Goal: Task Accomplishment & Management: Use online tool/utility

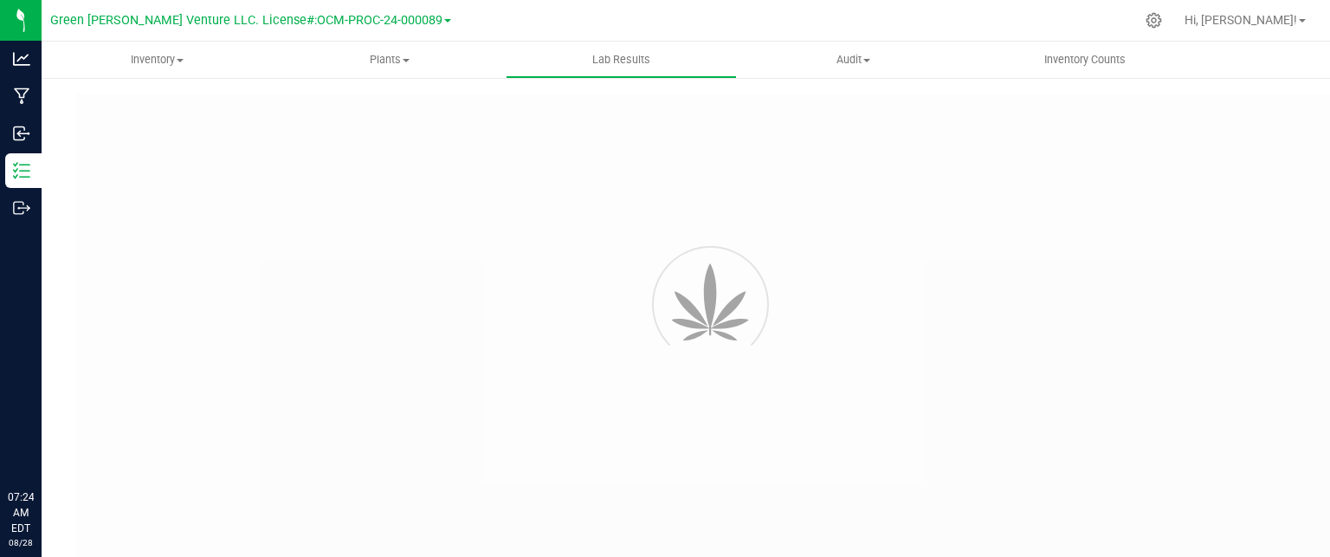
type input "NYFCCMF-20250624-034"
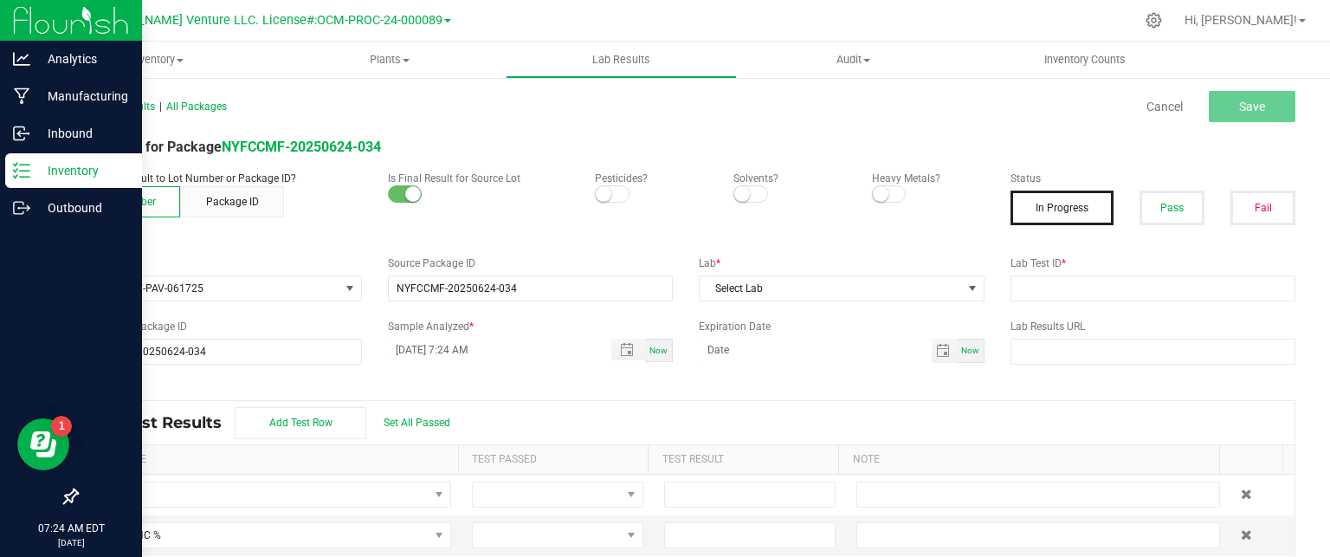
click at [74, 170] on p "Inventory" at bounding box center [82, 170] width 104 height 21
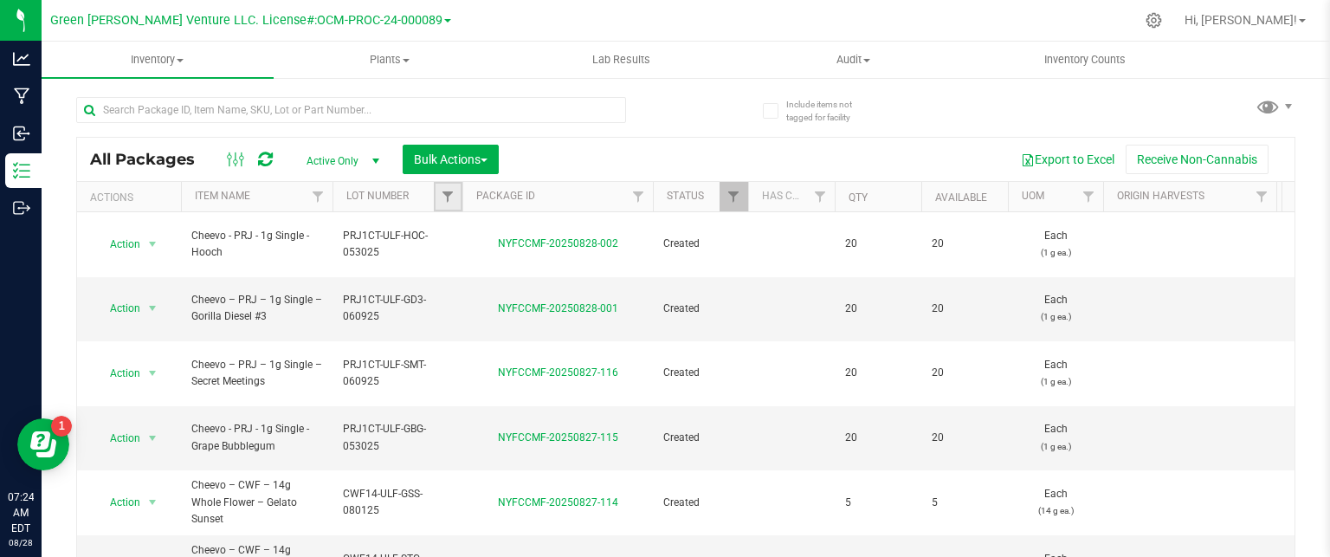
click at [453, 188] on link "Filter" at bounding box center [448, 196] width 29 height 29
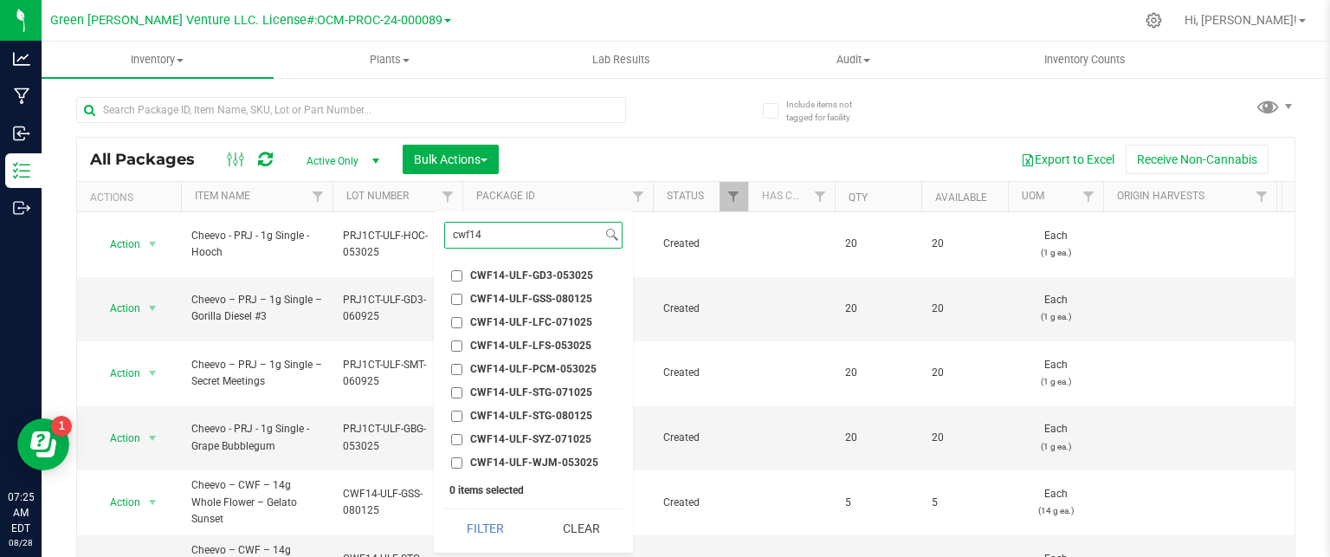
type input "cwf14"
click at [454, 417] on input "CWF14-ULF-STG-080125" at bounding box center [456, 415] width 11 height 11
checkbox input "true"
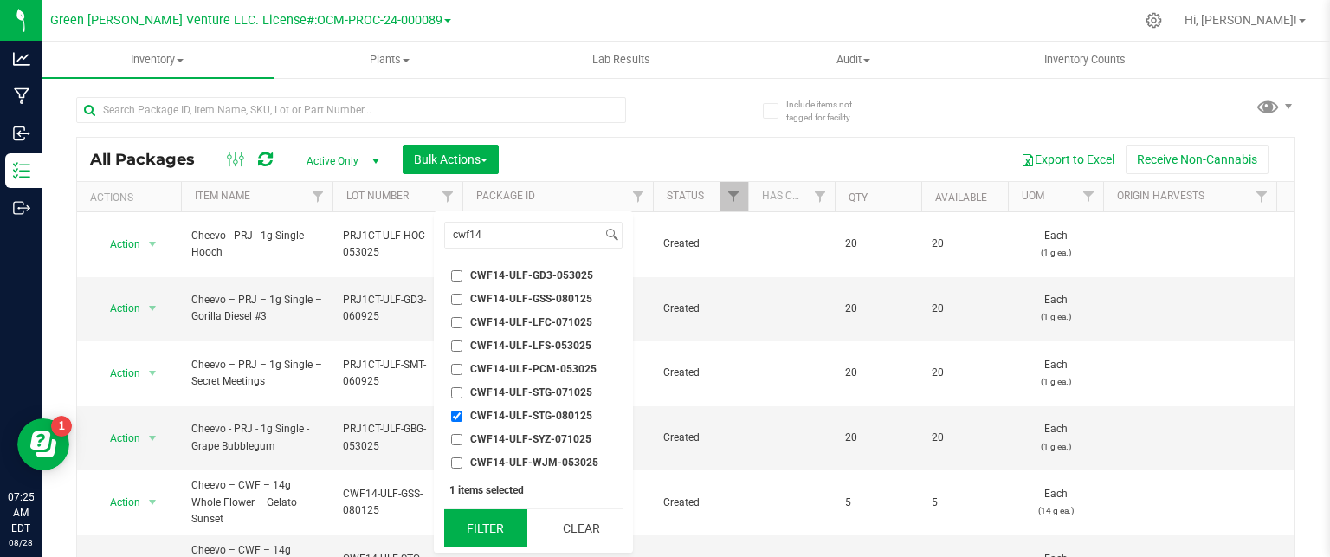
click at [488, 535] on button "Filter" at bounding box center [485, 528] width 83 height 38
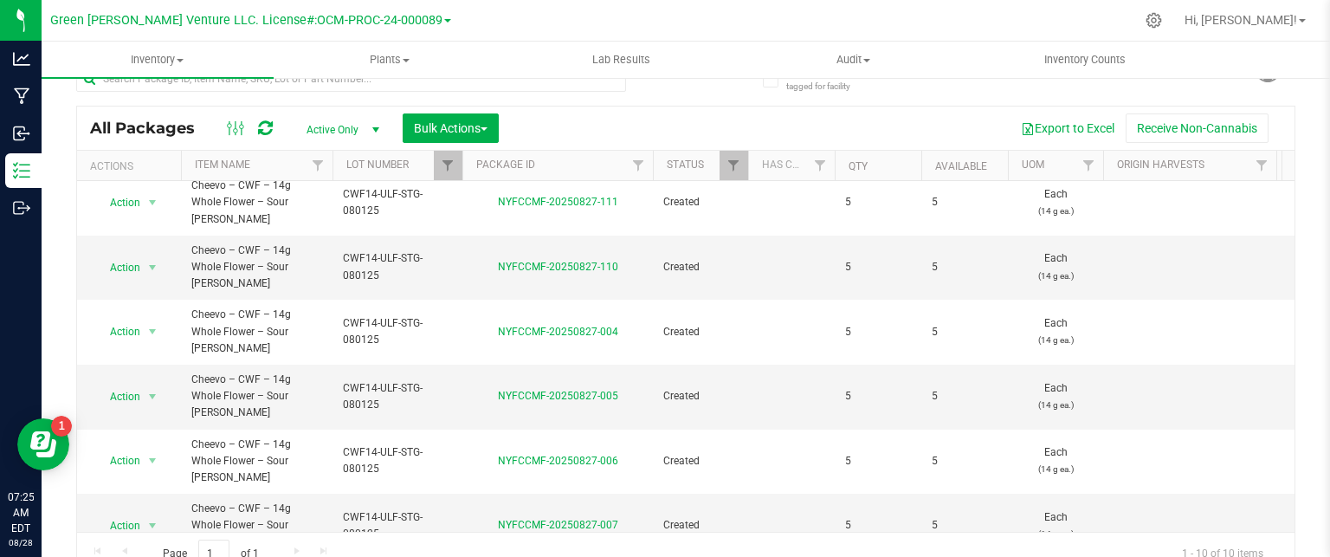
scroll to position [48, 0]
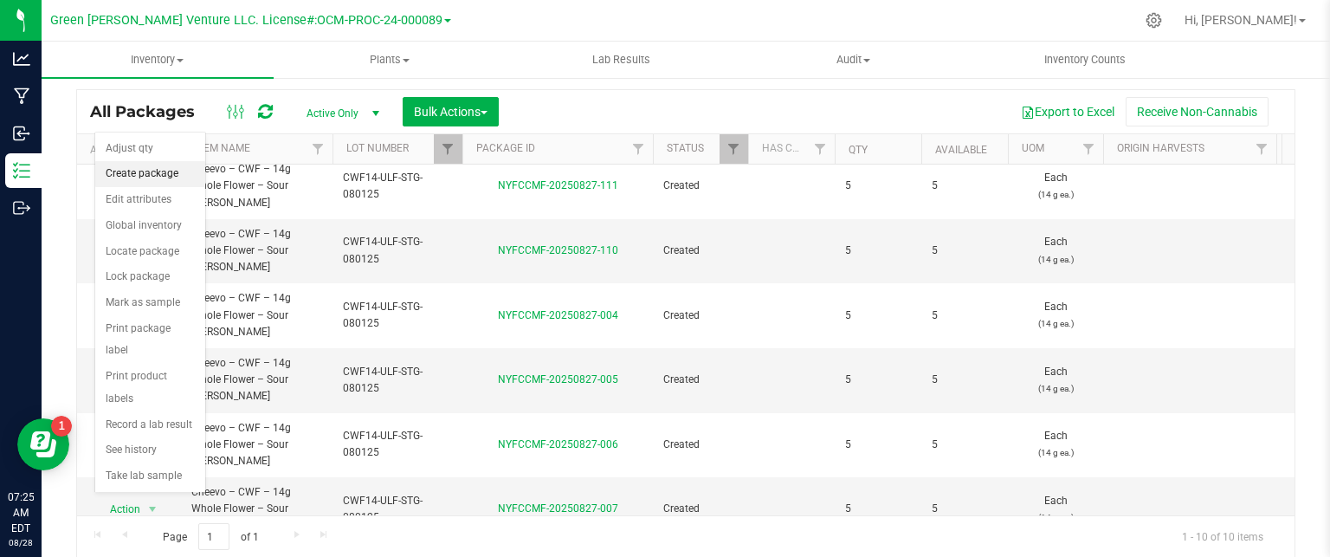
click at [155, 176] on li "Create package" at bounding box center [150, 174] width 110 height 26
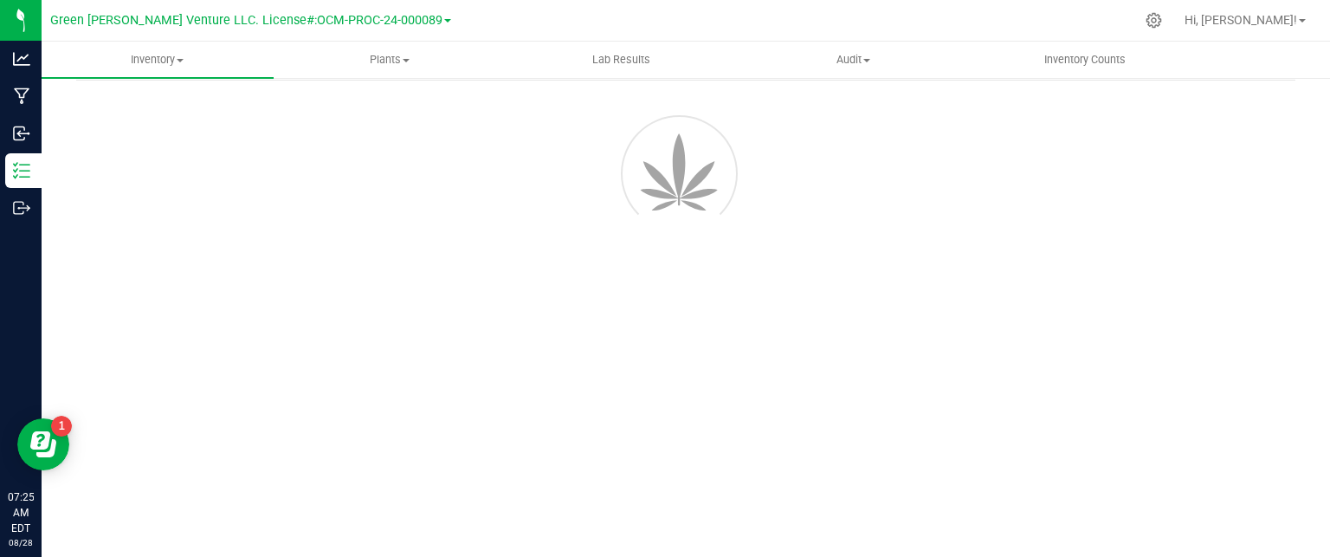
scroll to position [61, 0]
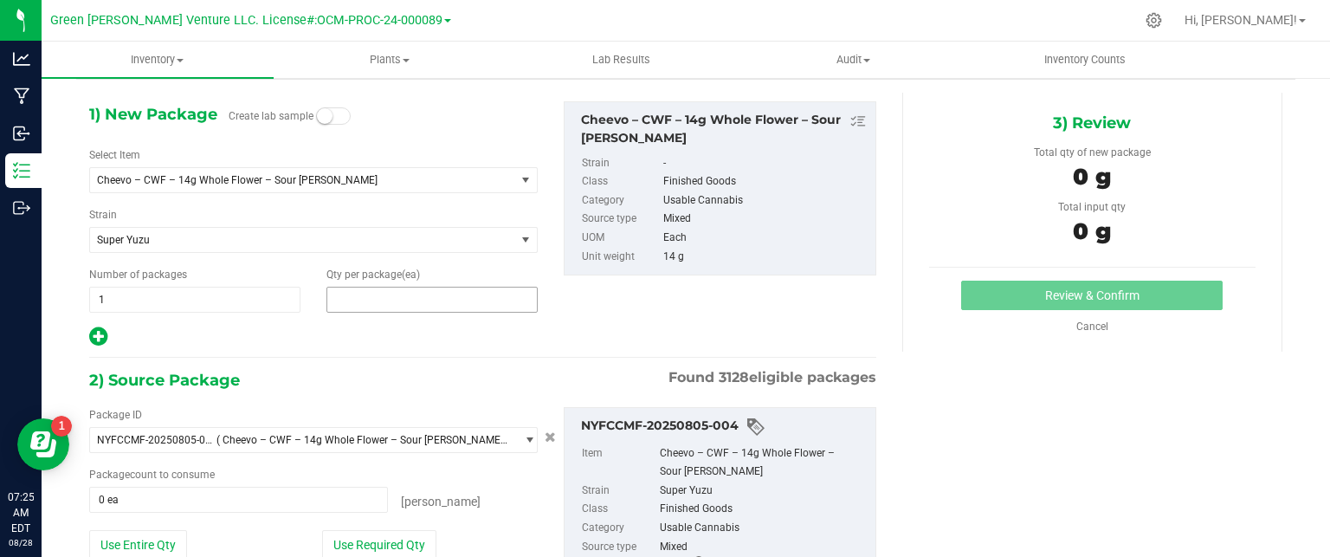
click at [446, 293] on span at bounding box center [431, 300] width 211 height 26
type input "5"
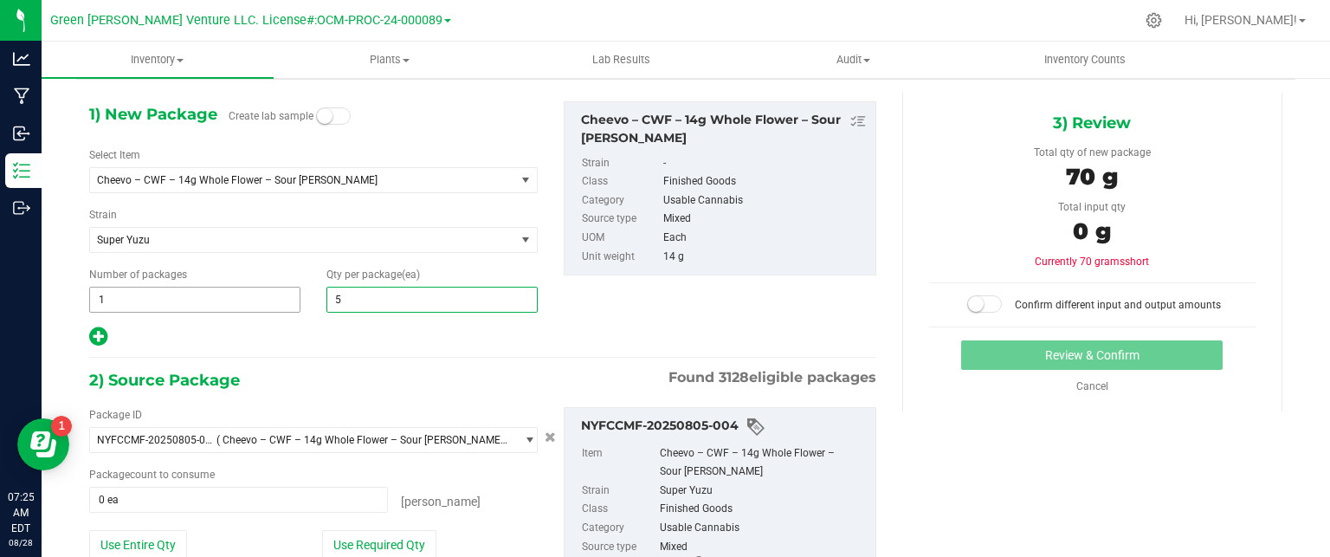
type input "5"
click at [125, 303] on span "1 1" at bounding box center [194, 300] width 211 height 26
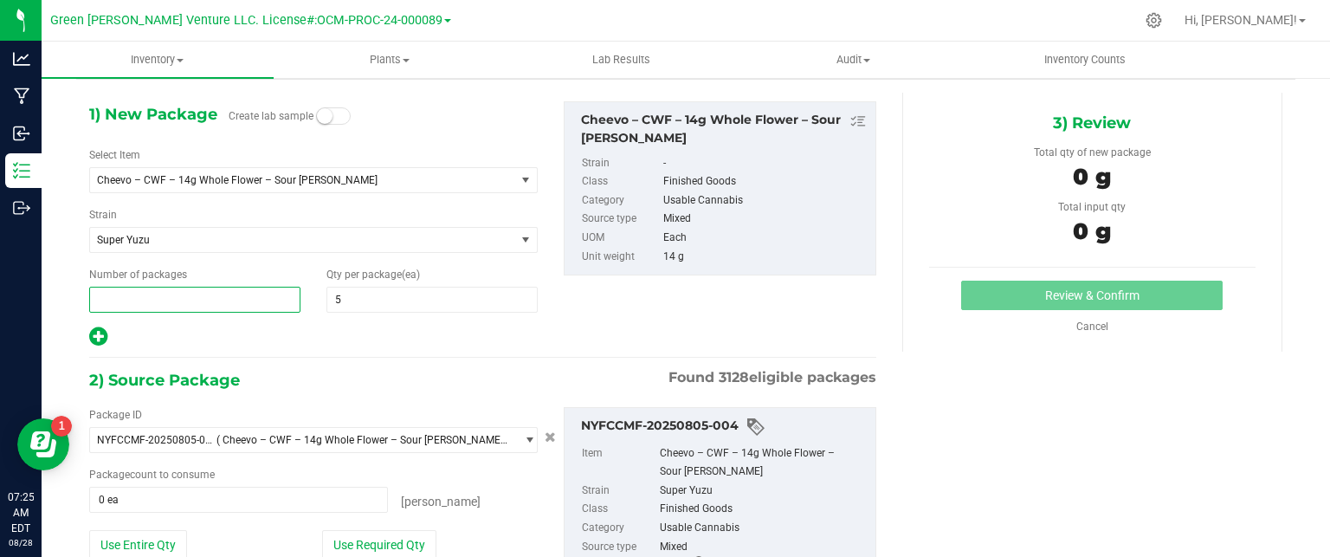
type input "2"
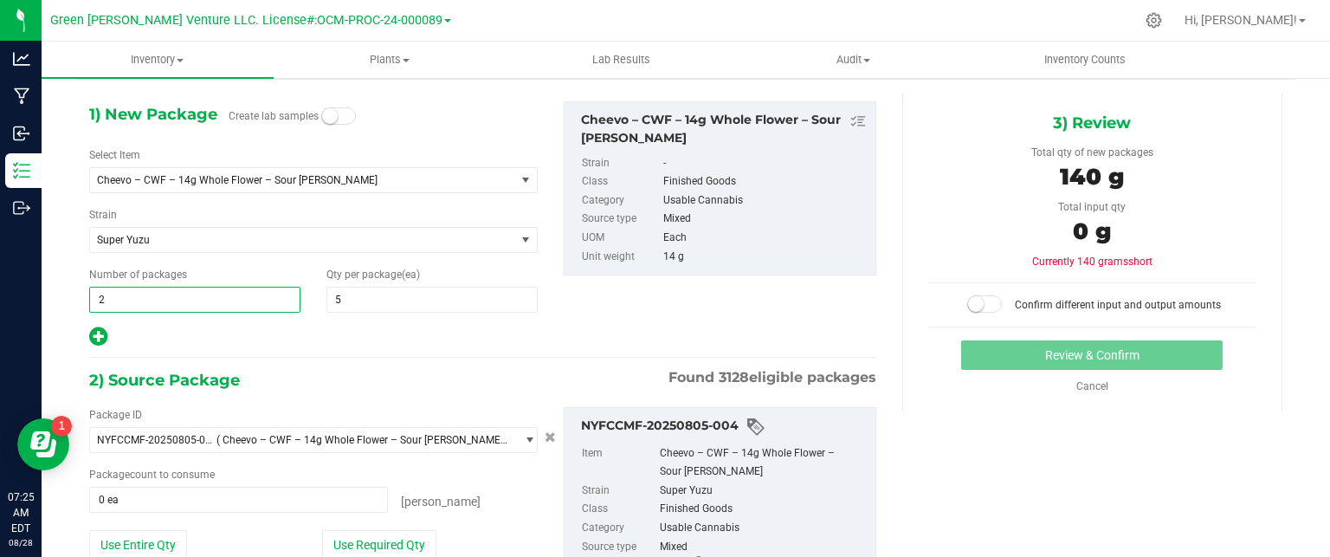
type input "2"
click at [365, 328] on div at bounding box center [313, 336] width 448 height 23
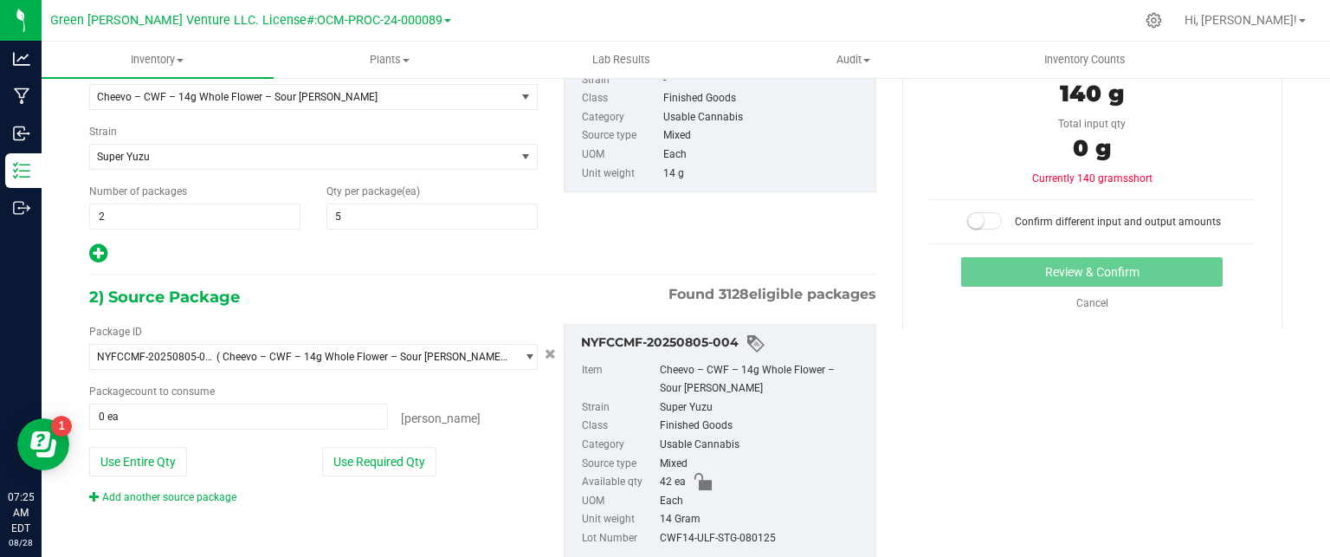
scroll to position [192, 0]
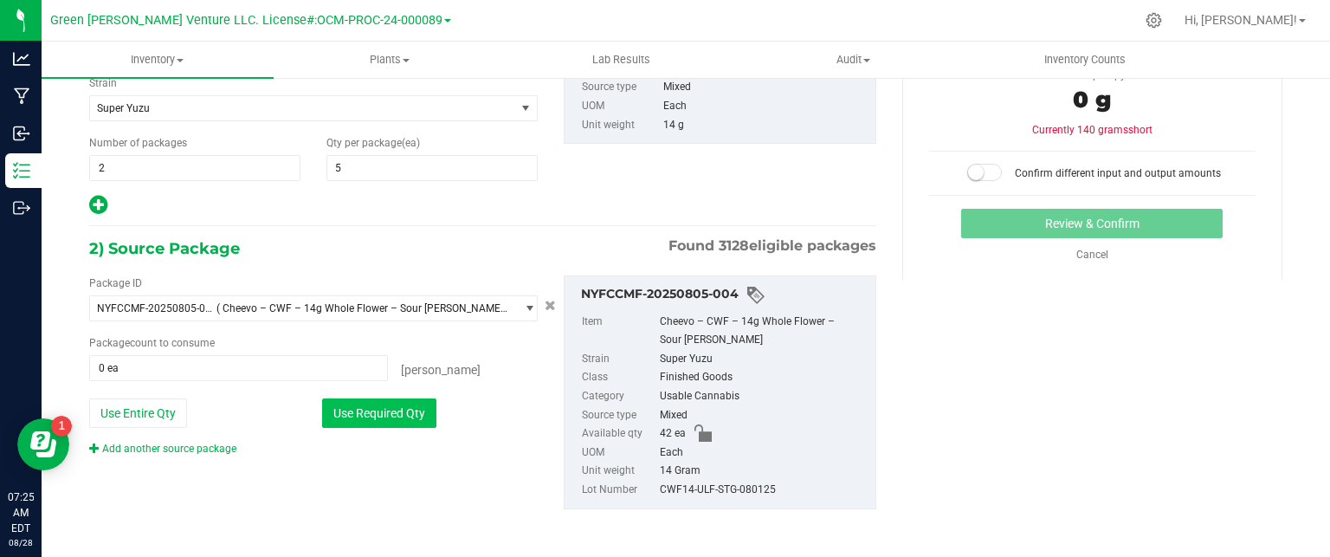
click at [367, 401] on button "Use Required Qty" at bounding box center [379, 412] width 114 height 29
type input "10 ea"
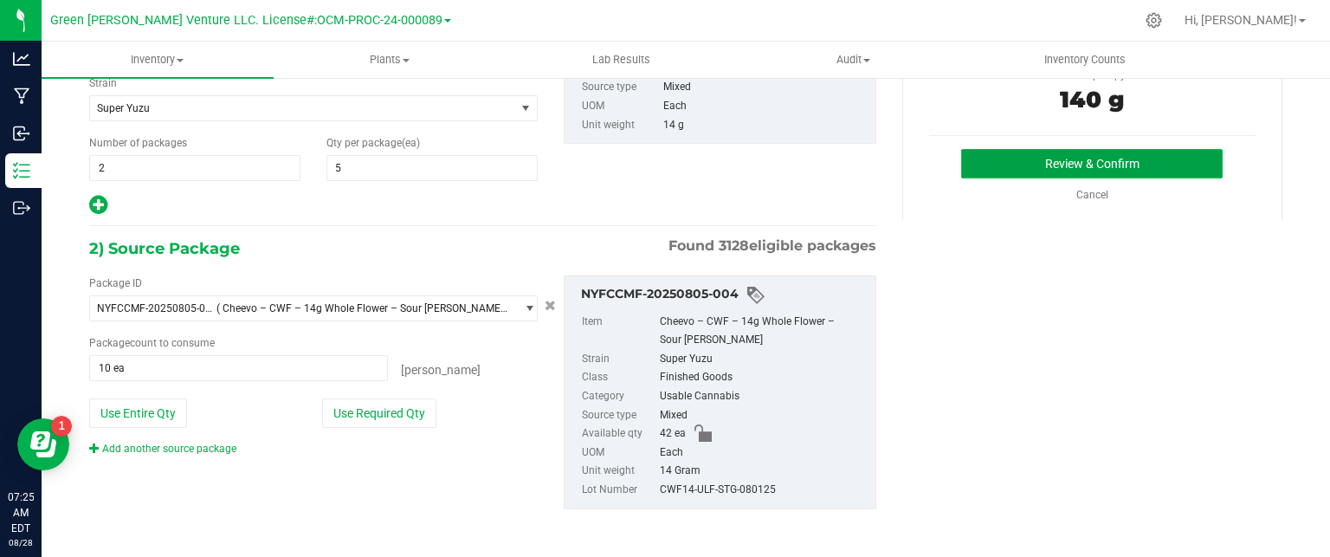
click at [1108, 168] on button "Review & Confirm" at bounding box center [1091, 163] width 261 height 29
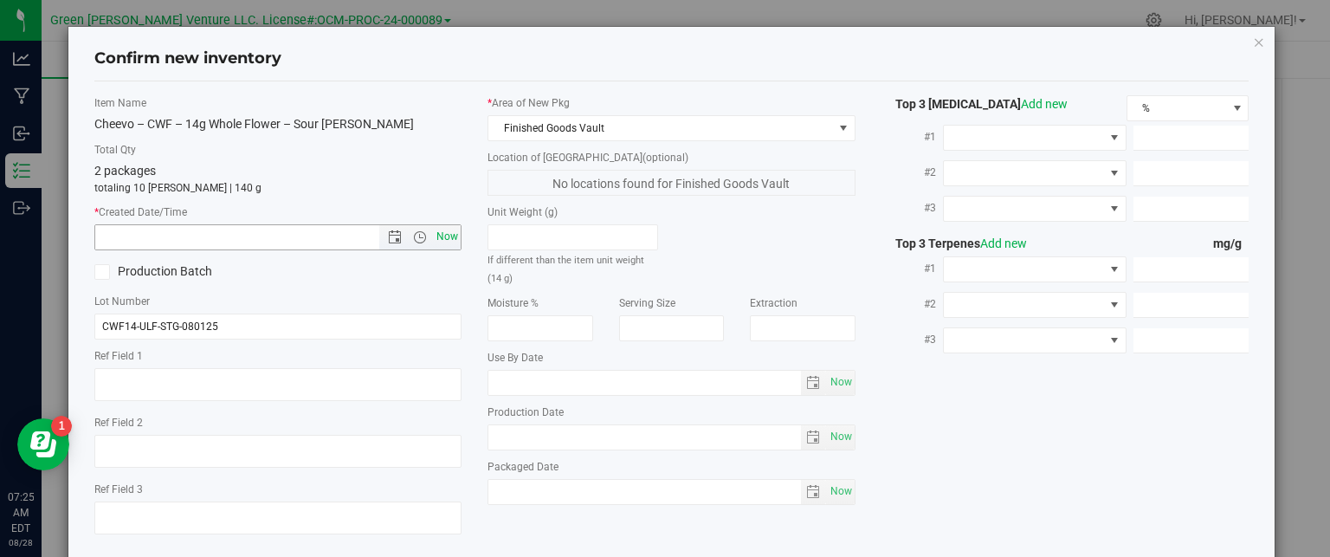
click at [447, 235] on span "Now" at bounding box center [447, 236] width 29 height 25
type input "[DATE] 7:25 AM"
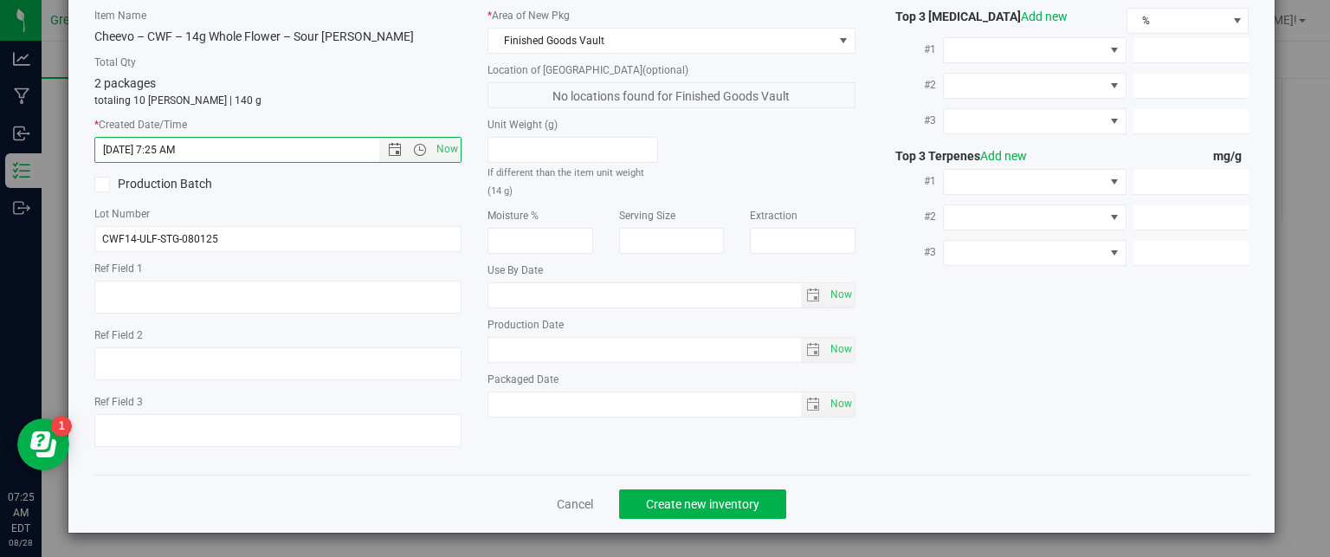
scroll to position [88, 0]
click at [731, 501] on span "Create new inventory" at bounding box center [702, 503] width 113 height 14
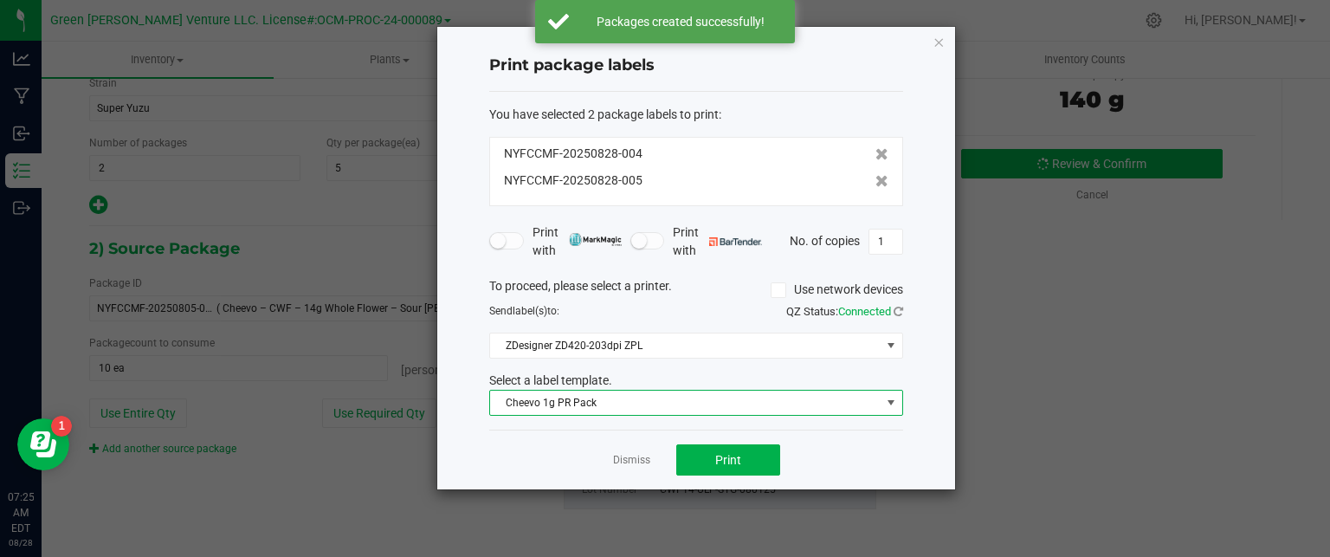
click at [671, 401] on span "Cheevo 1g PR Pack" at bounding box center [685, 402] width 390 height 24
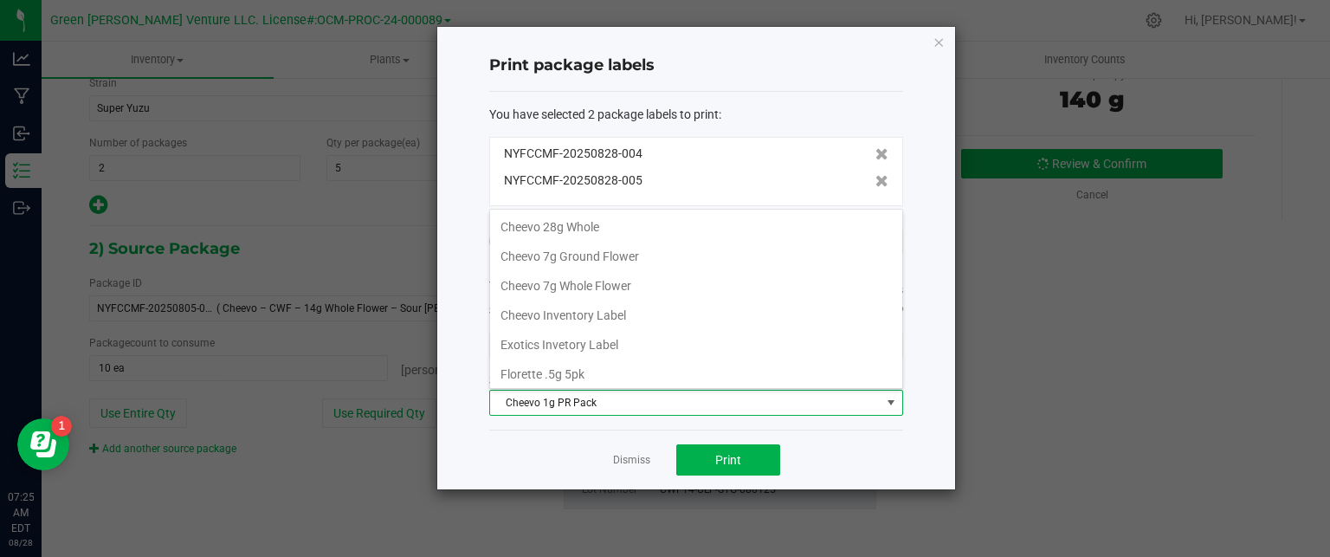
scroll to position [173, 0]
click at [609, 216] on li "Cheevo Inventory Label" at bounding box center [696, 230] width 412 height 29
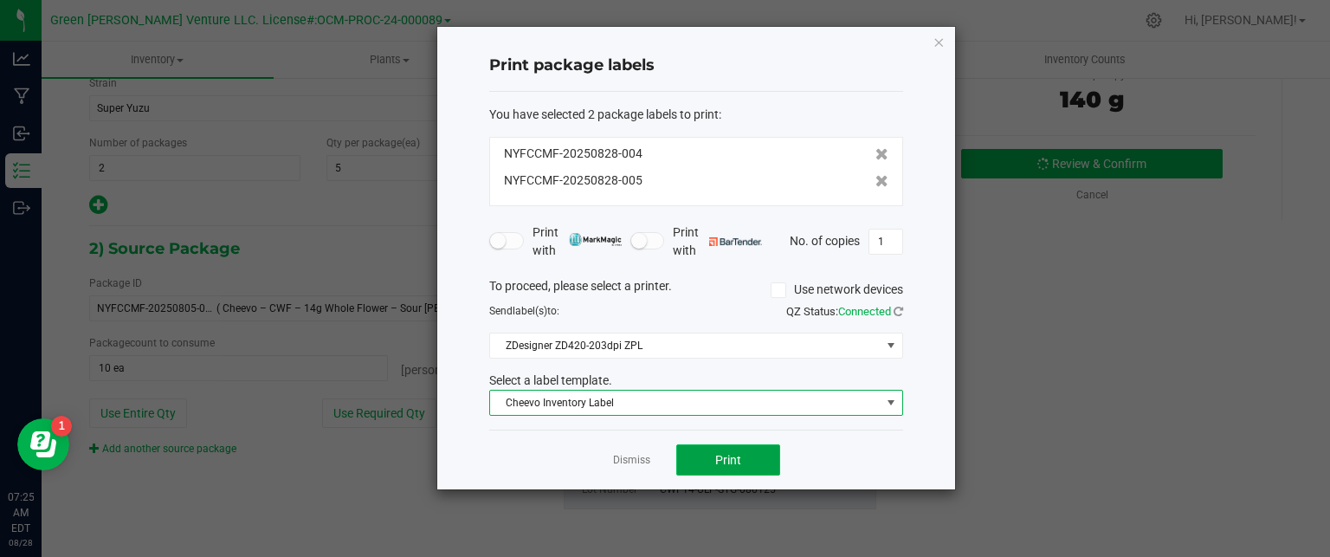
click at [748, 449] on button "Print" at bounding box center [728, 459] width 104 height 31
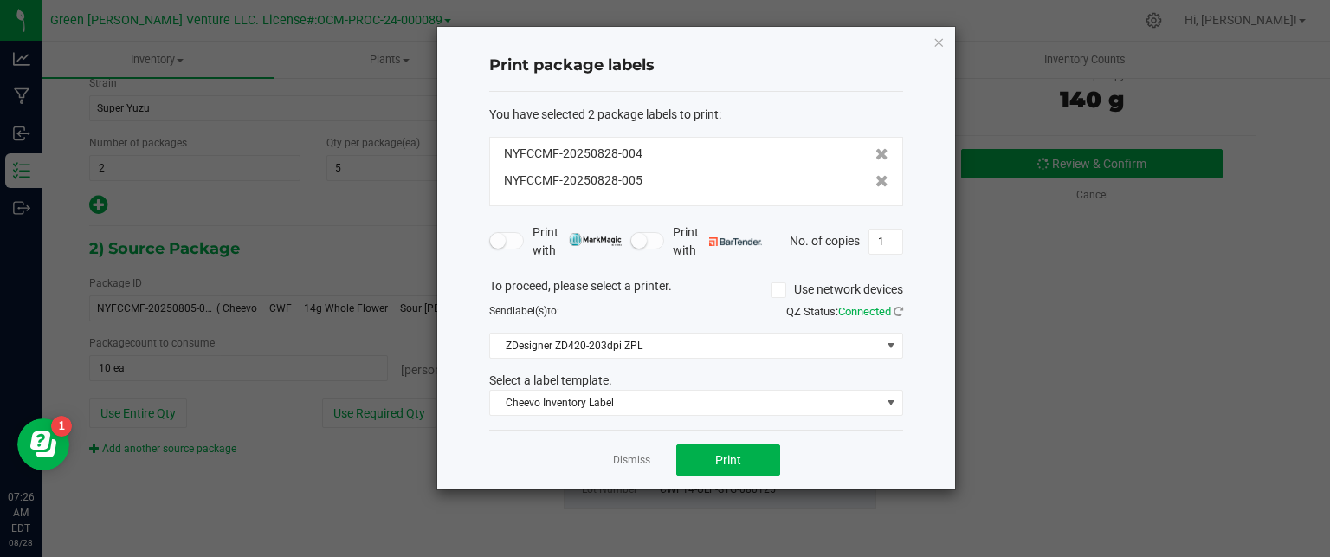
click at [931, 35] on div "Print package labels You have selected 2 package labels to print : NYFCCMF-2025…" at bounding box center [696, 258] width 518 height 462
click at [935, 42] on icon "button" at bounding box center [938, 41] width 12 height 21
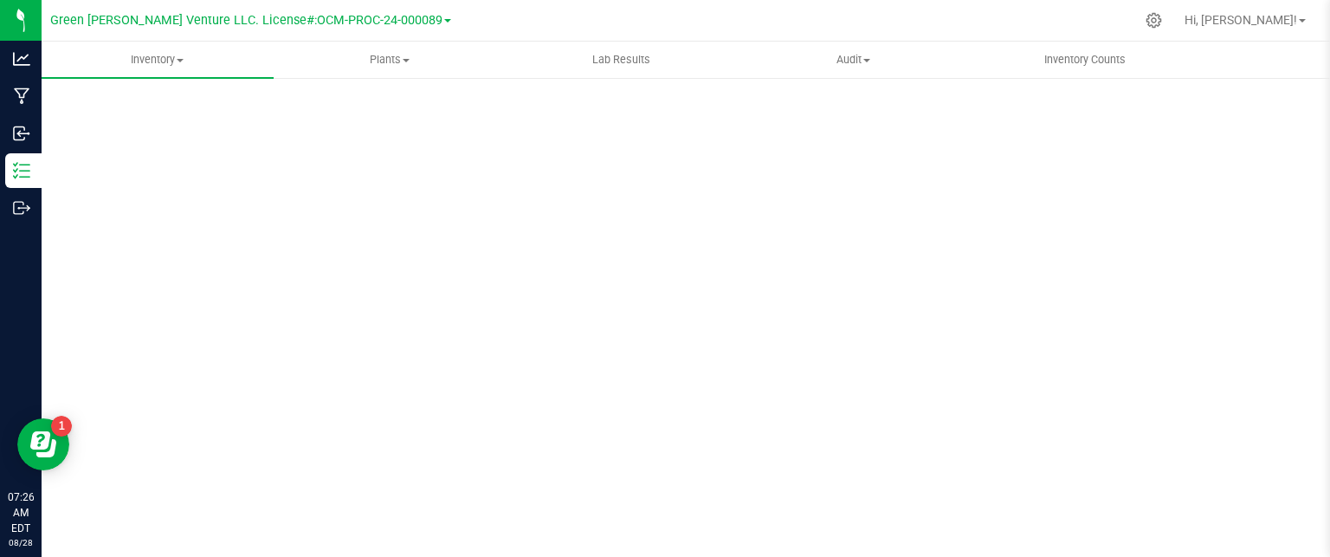
scroll to position [48, 0]
